Goal: Go to known website: Access a specific website the user already knows

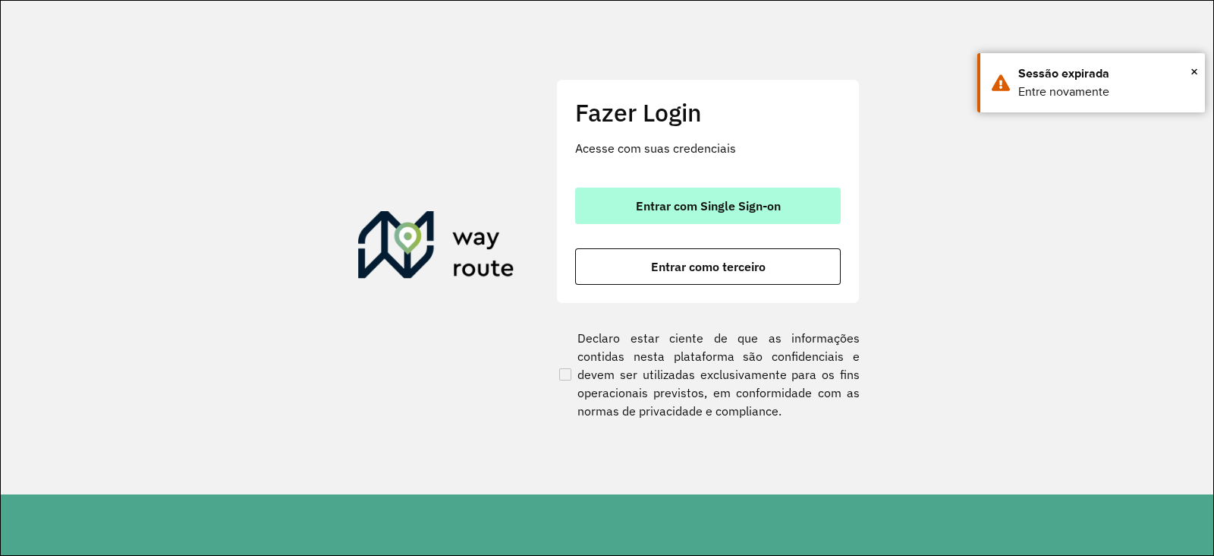
click at [663, 208] on span "Entrar com Single Sign-on" at bounding box center [708, 206] width 145 height 12
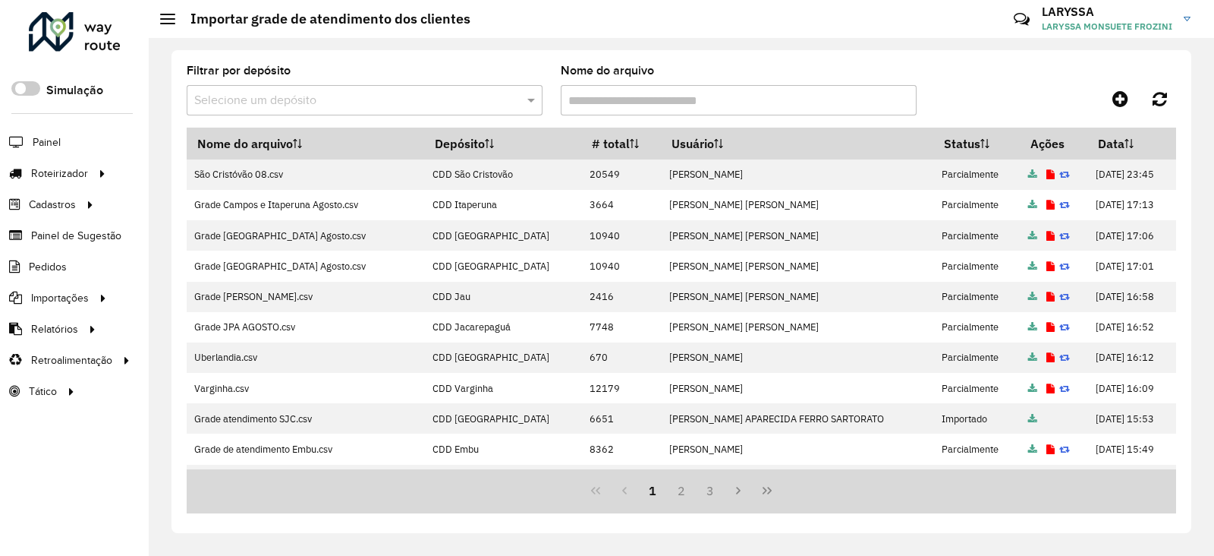
click at [62, 36] on div at bounding box center [75, 31] width 92 height 39
